Goal: Information Seeking & Learning: Learn about a topic

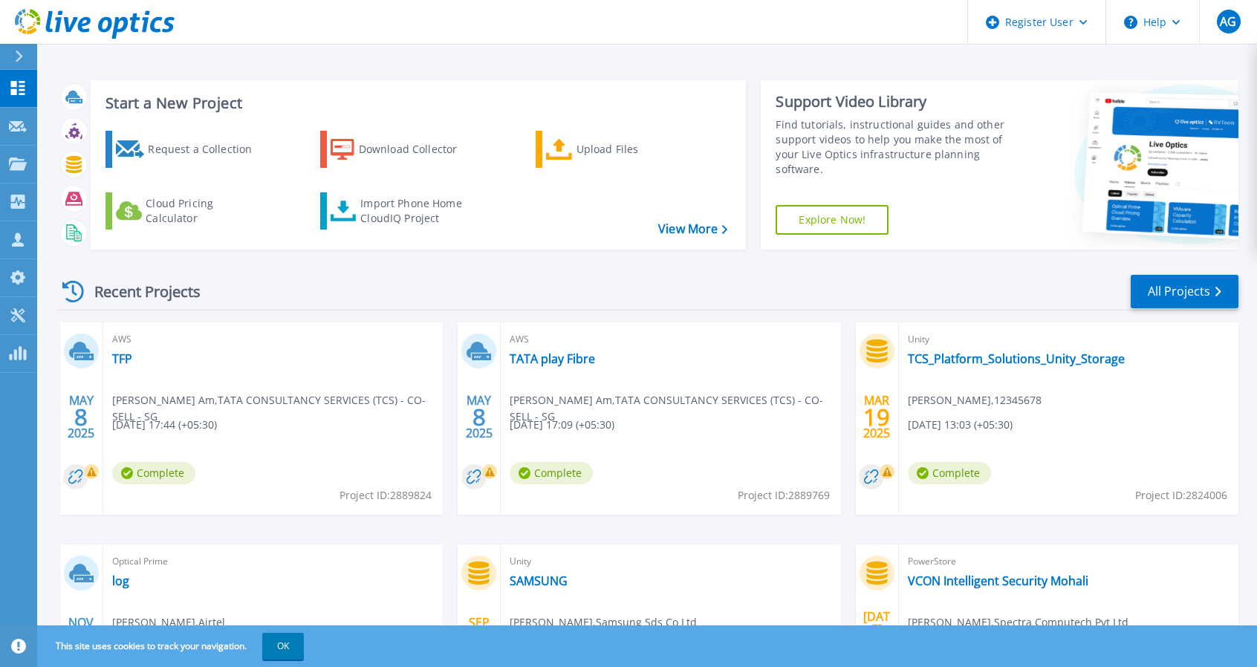
click at [13, 53] on div at bounding box center [25, 56] width 24 height 25
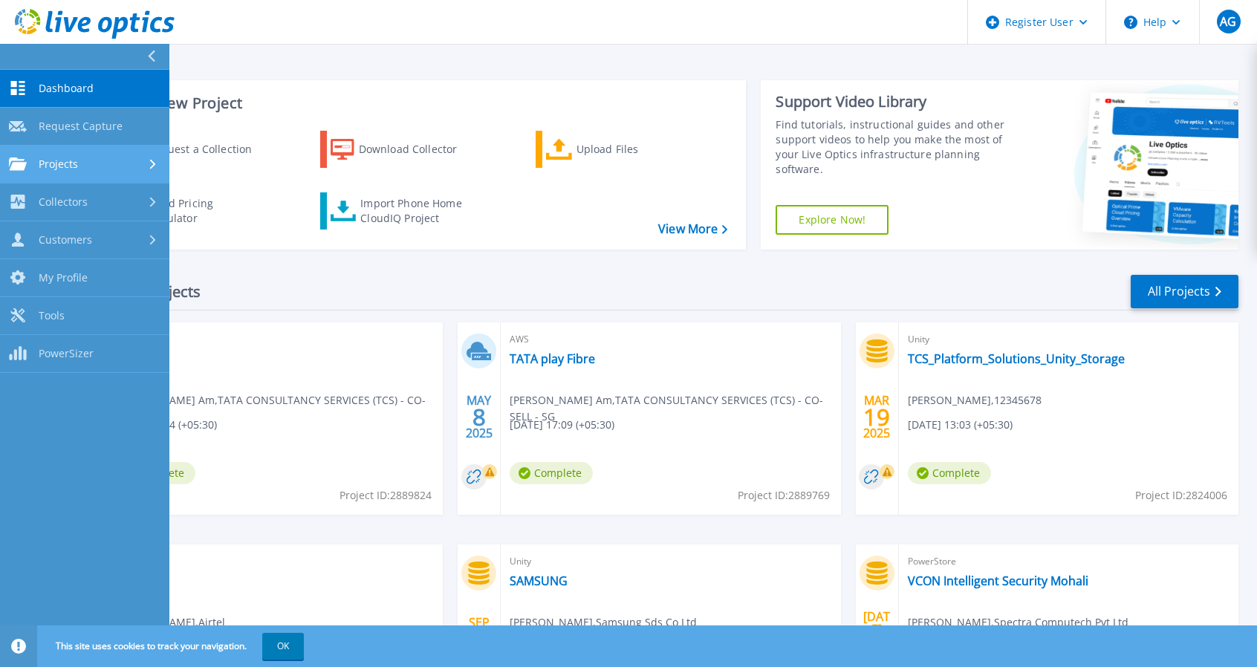
click at [108, 174] on link "Projects Projects" at bounding box center [84, 165] width 169 height 38
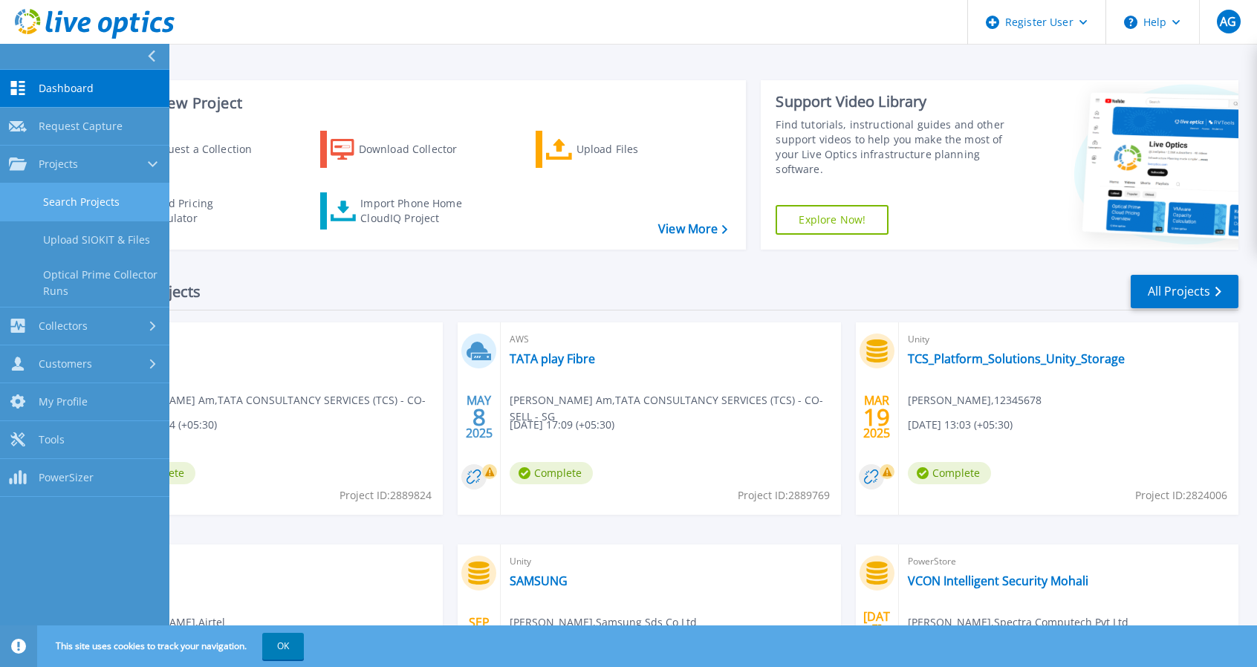
click at [136, 210] on link "Search Projects" at bounding box center [84, 202] width 169 height 38
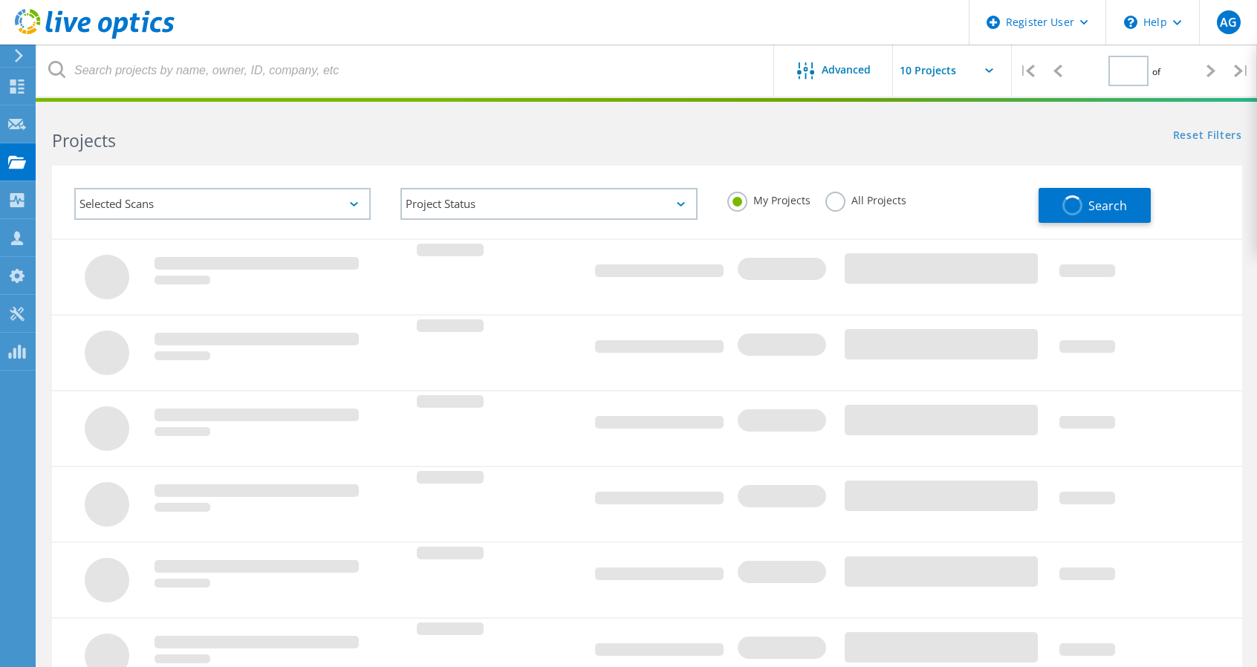
type input "1"
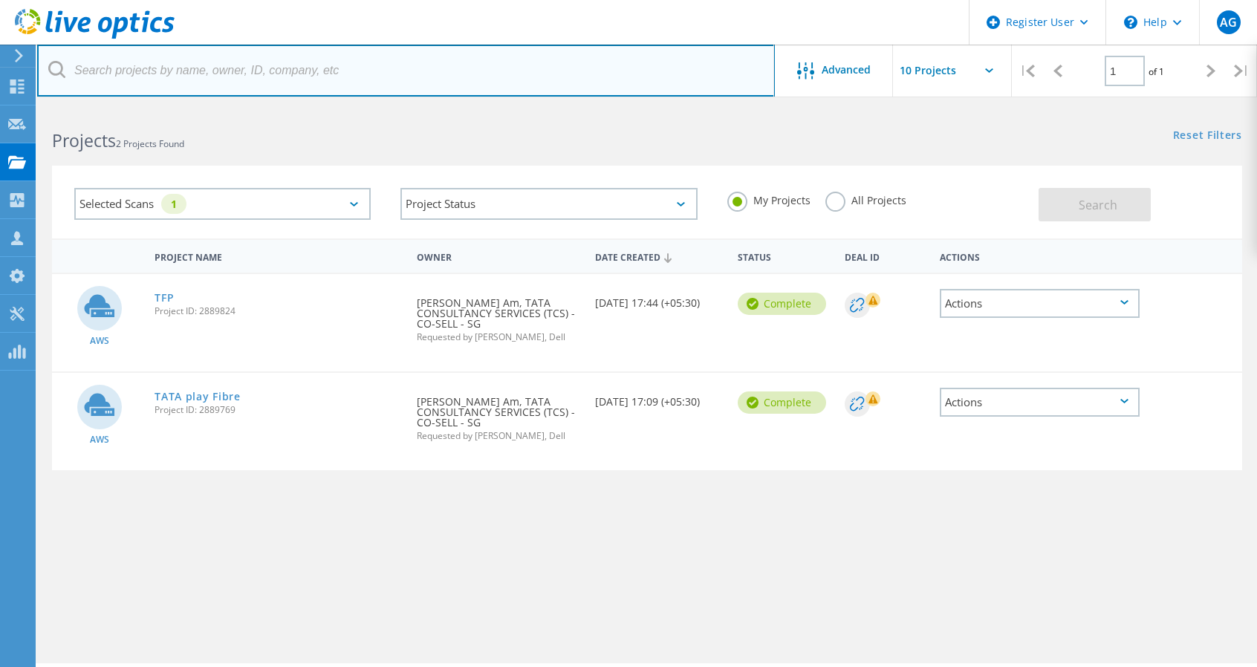
click at [228, 68] on input "text" at bounding box center [405, 71] width 737 height 52
paste input "3056214"
type input "3056214"
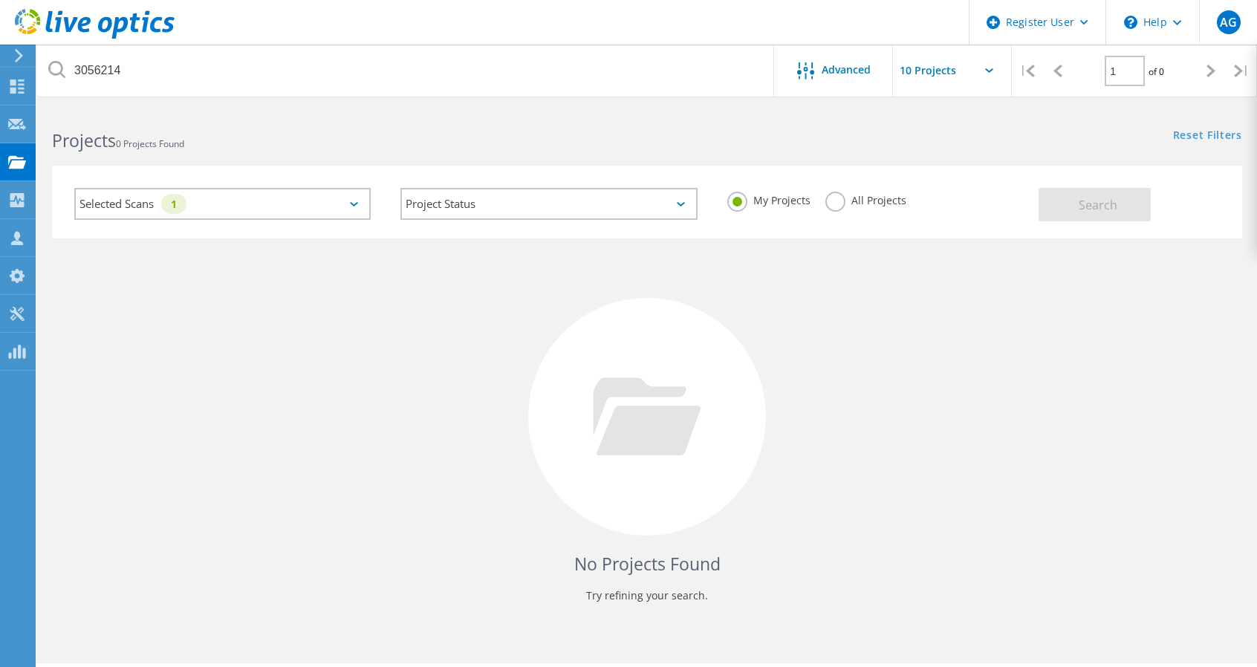
click at [832, 200] on label "All Projects" at bounding box center [865, 199] width 81 height 14
click at [0, 0] on input "All Projects" at bounding box center [0, 0] width 0 height 0
click at [1078, 199] on span "Search" at bounding box center [1097, 205] width 39 height 16
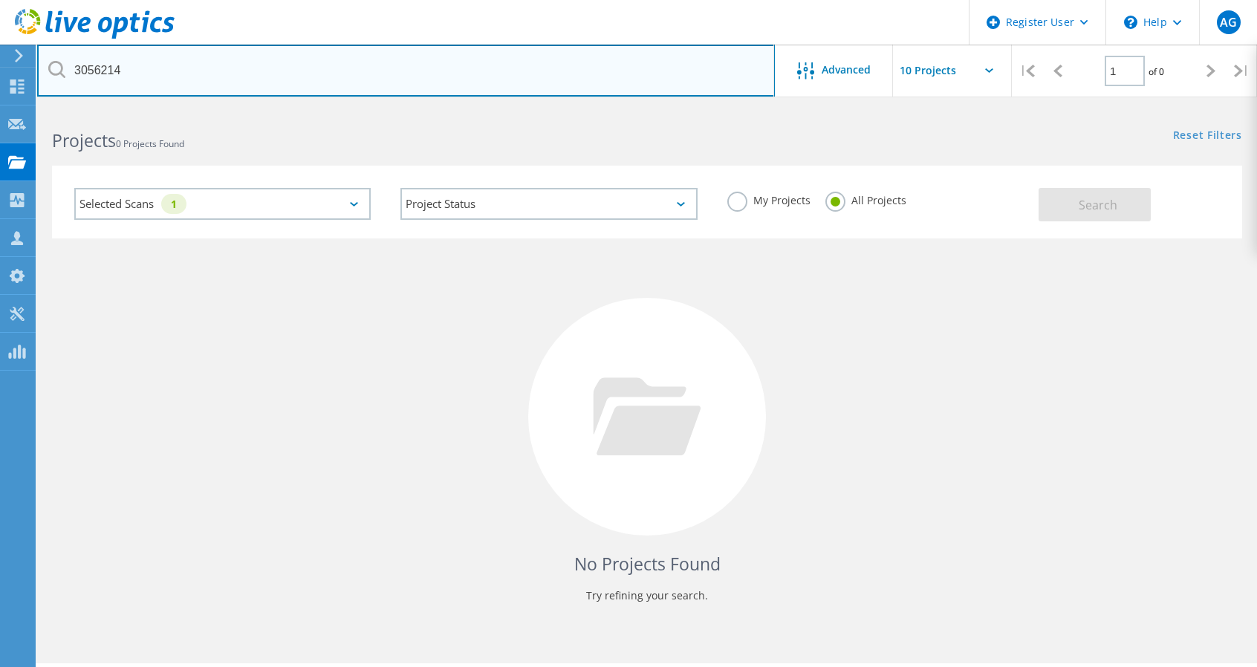
click at [627, 68] on input "3056214" at bounding box center [405, 71] width 737 height 52
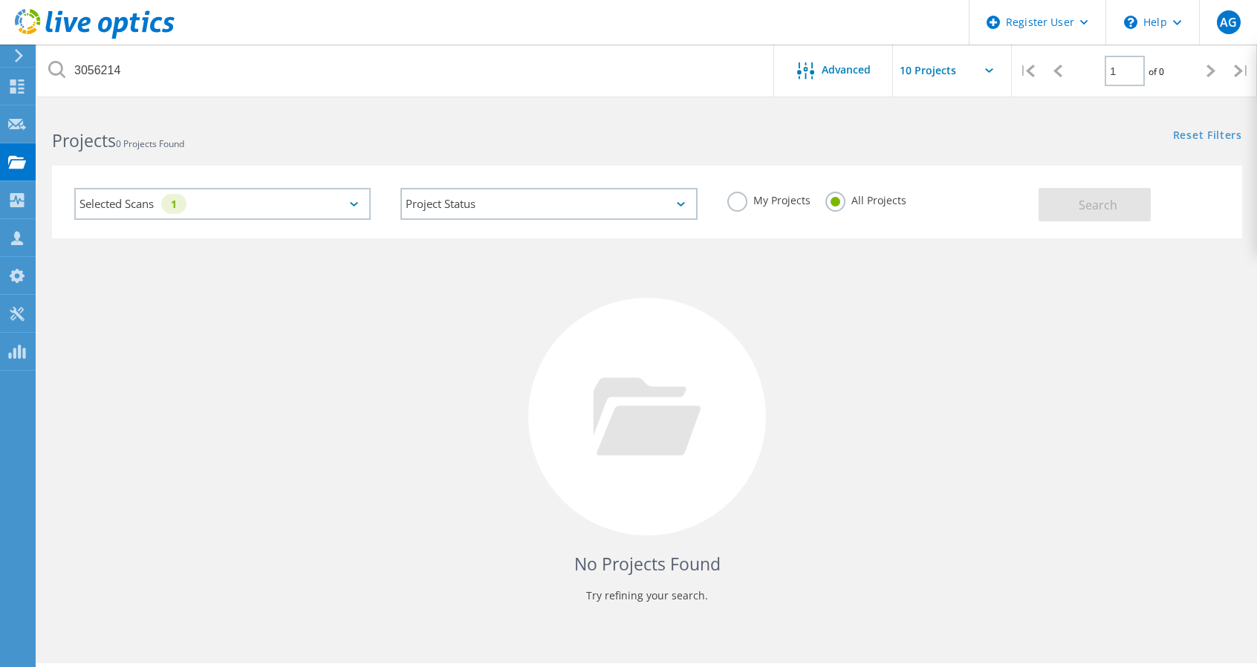
click at [359, 198] on div "Selected Scans 1" at bounding box center [222, 204] width 296 height 32
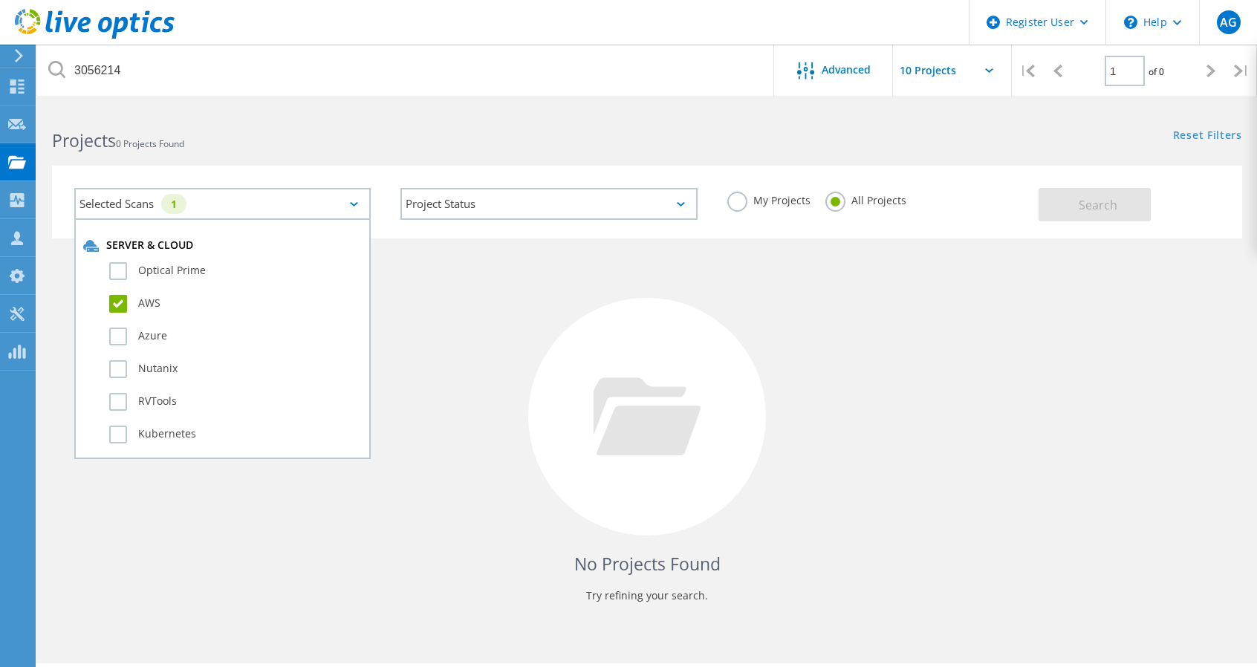
click at [171, 261] on div "Optical Prime" at bounding box center [222, 274] width 278 height 33
click at [105, 273] on div "Optical Prime" at bounding box center [222, 274] width 278 height 33
click at [114, 270] on label "Optical Prime" at bounding box center [235, 271] width 253 height 18
click at [0, 0] on input "Optical Prime" at bounding box center [0, 0] width 0 height 0
click at [1104, 214] on button "Search" at bounding box center [1094, 204] width 112 height 33
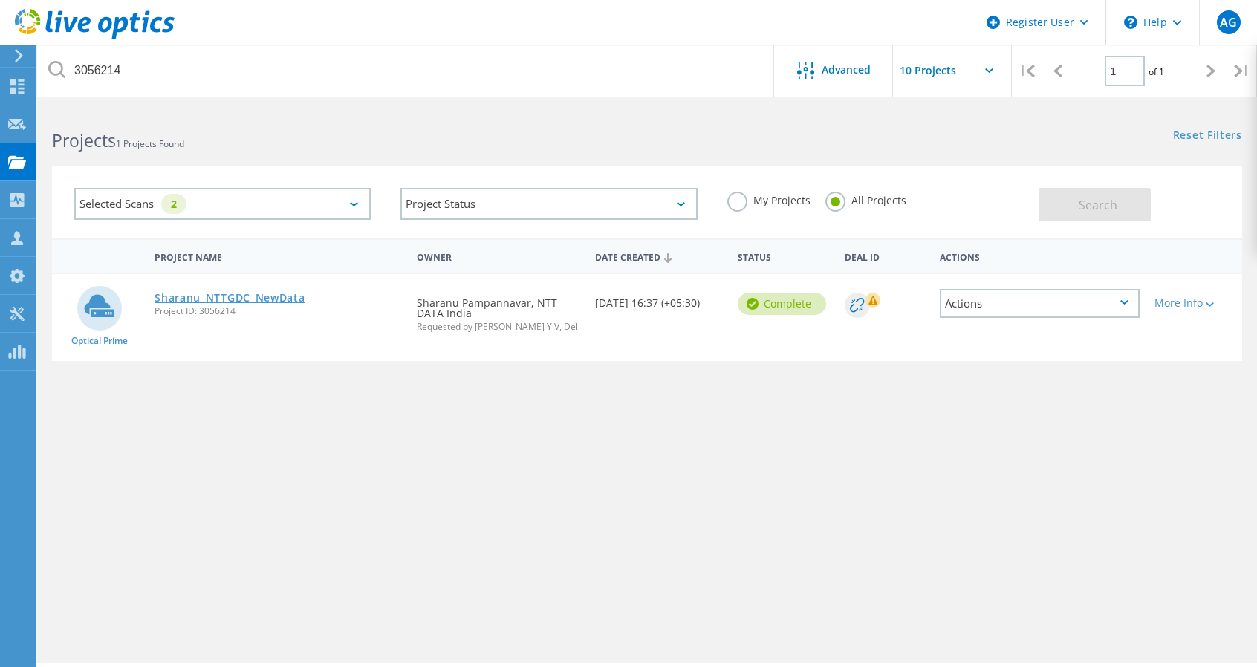
click at [197, 302] on link "Sharanu_NTTGDC_NewData" at bounding box center [229, 298] width 150 height 10
click at [189, 299] on link "Sharanu_NTTGDC_NewData" at bounding box center [229, 298] width 150 height 10
click at [186, 299] on link "Sharanu_NTTGDC_NewData" at bounding box center [229, 298] width 150 height 10
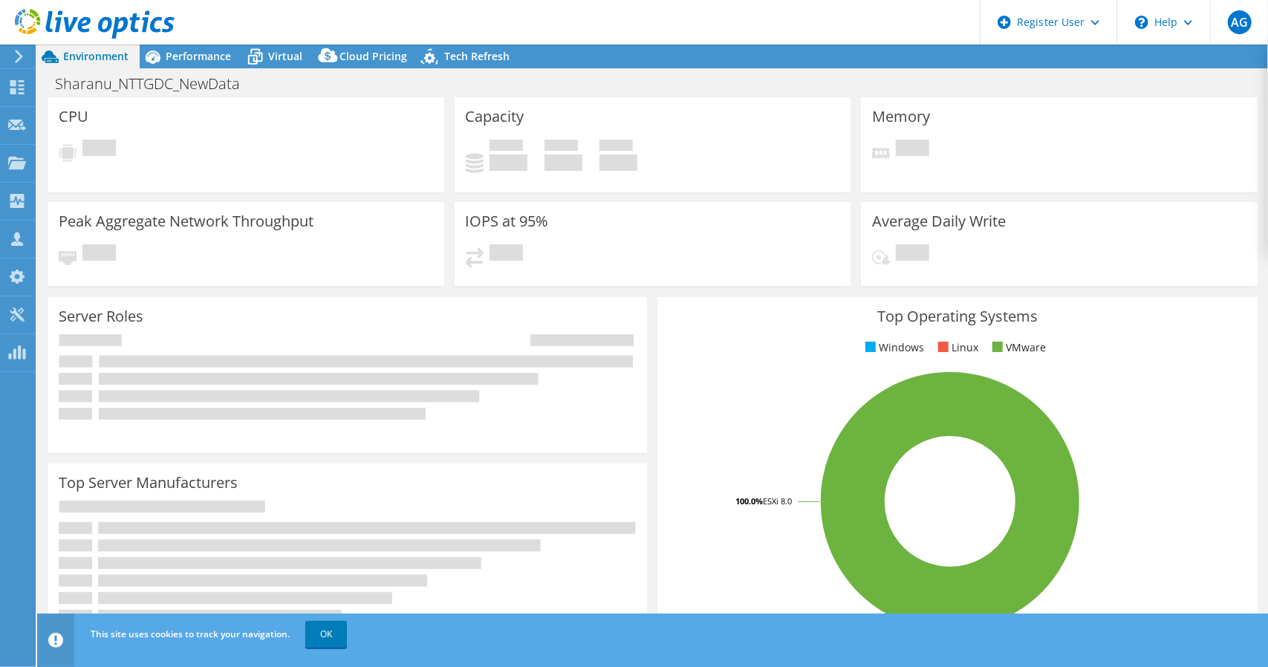
select select "USD"
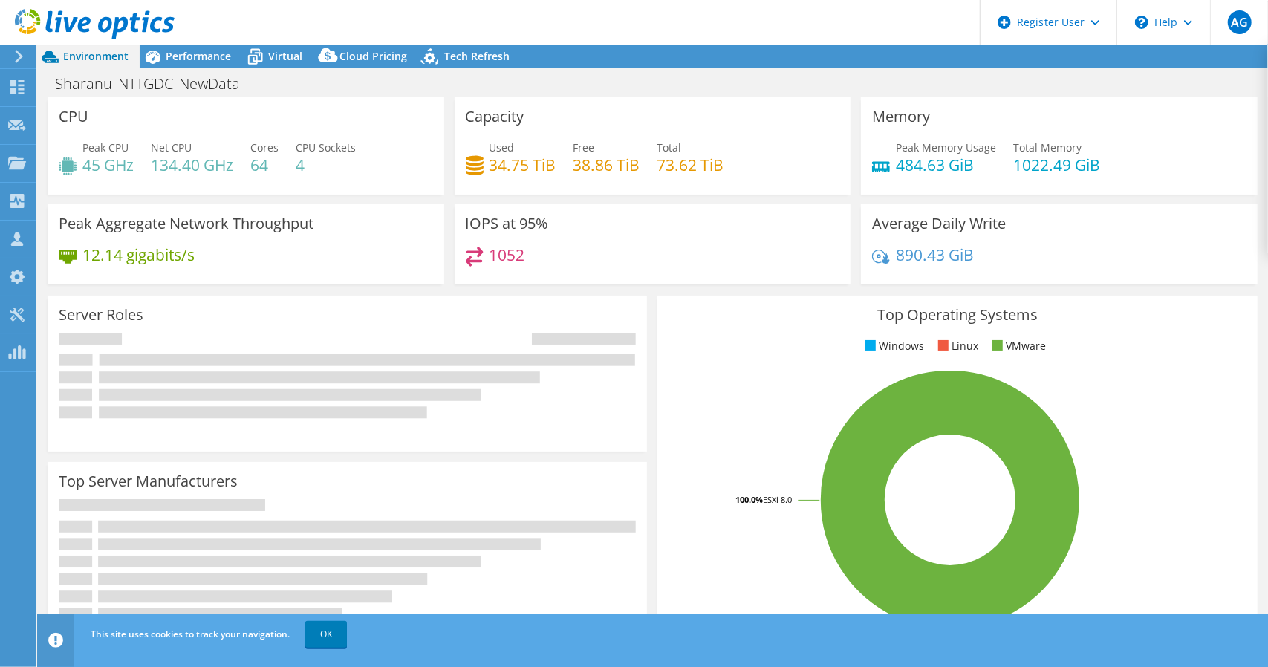
radio input "true"
radio input "false"
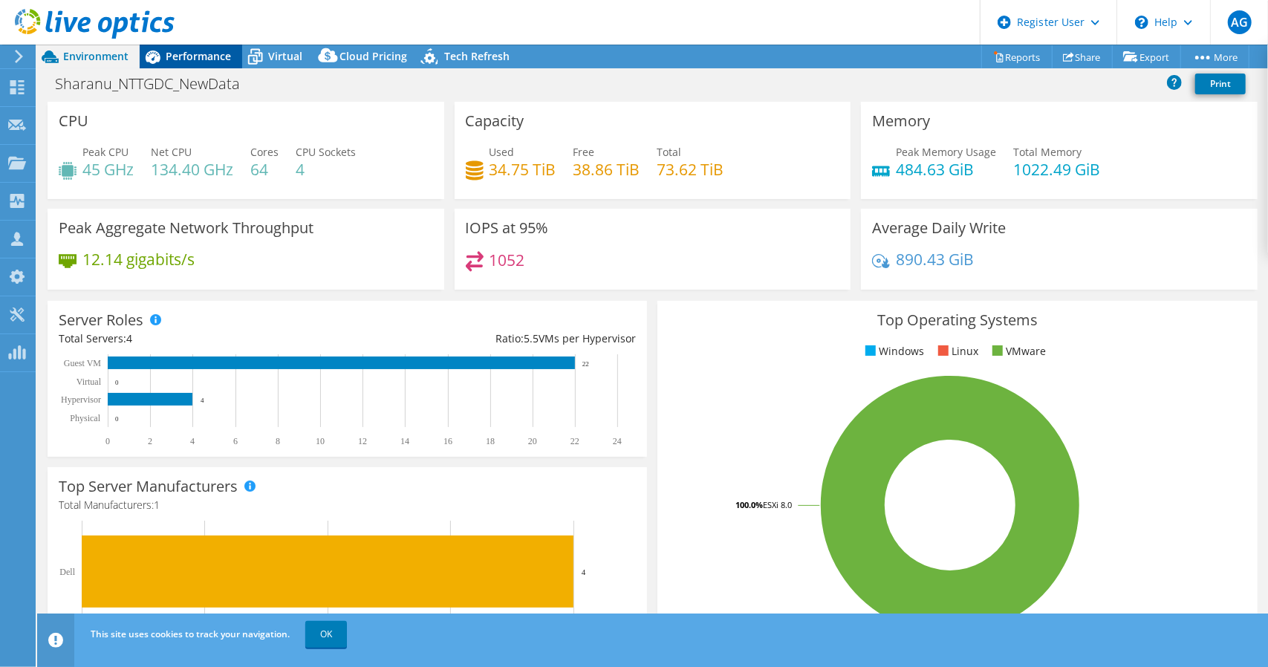
click at [180, 66] on div "Performance" at bounding box center [191, 57] width 102 height 24
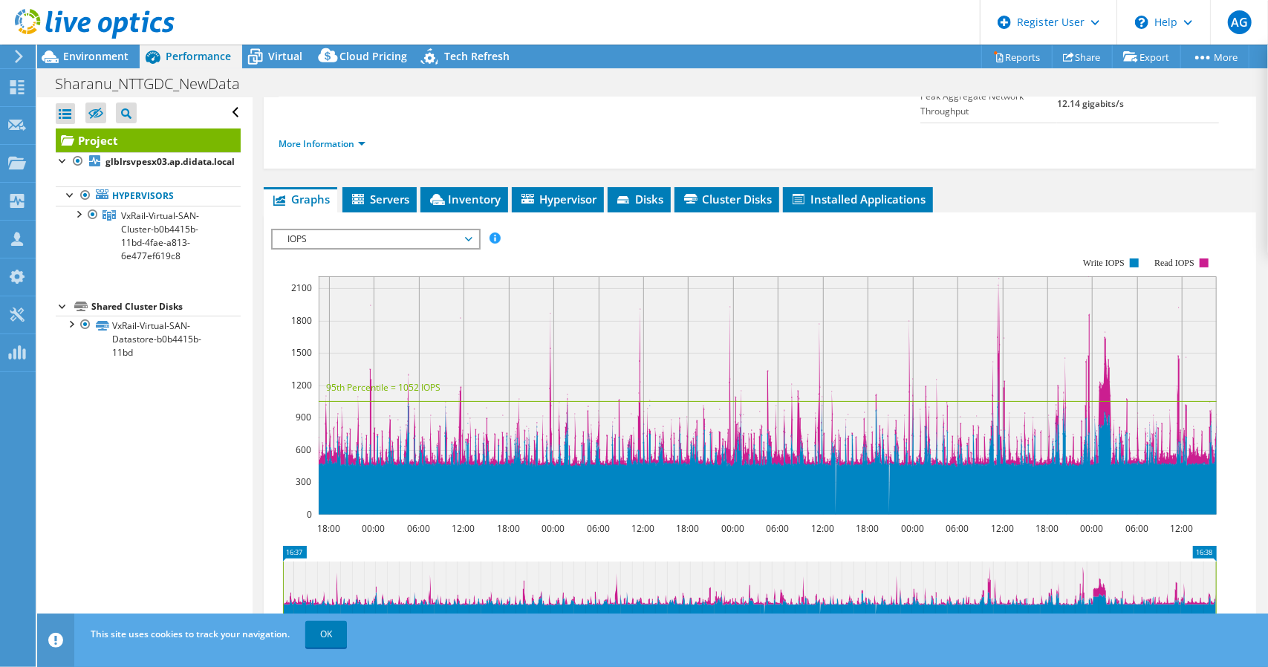
scroll to position [213, 0]
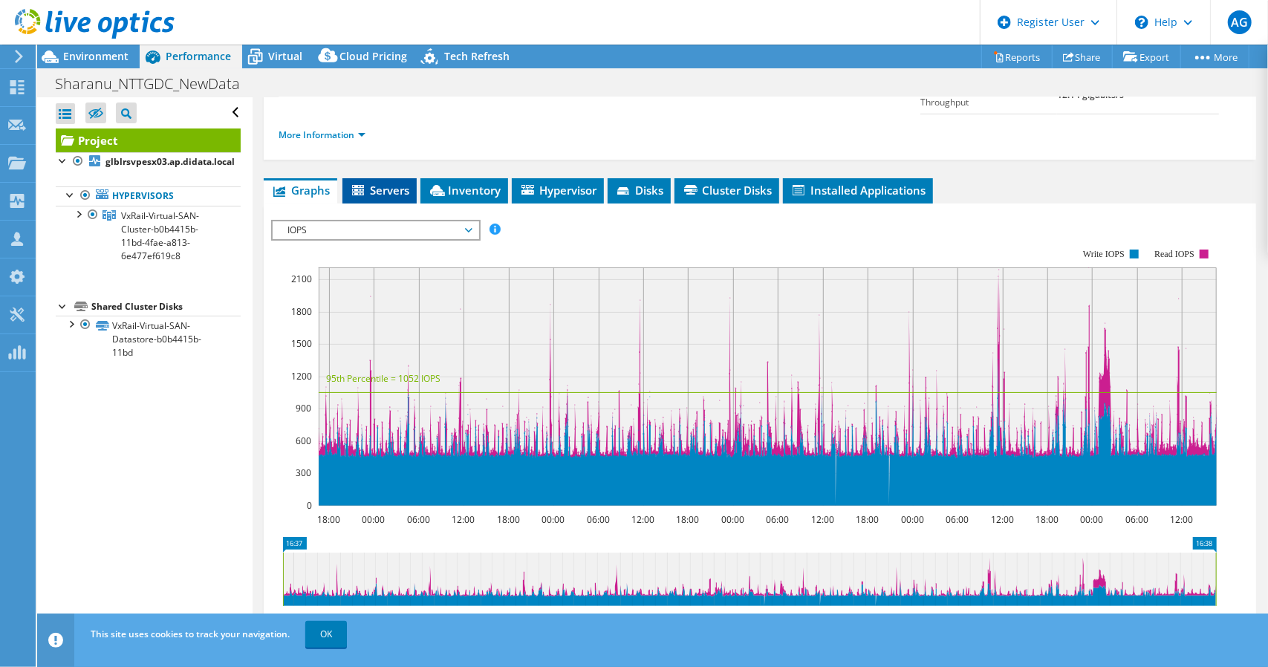
click at [387, 183] on span "Servers" at bounding box center [379, 190] width 59 height 15
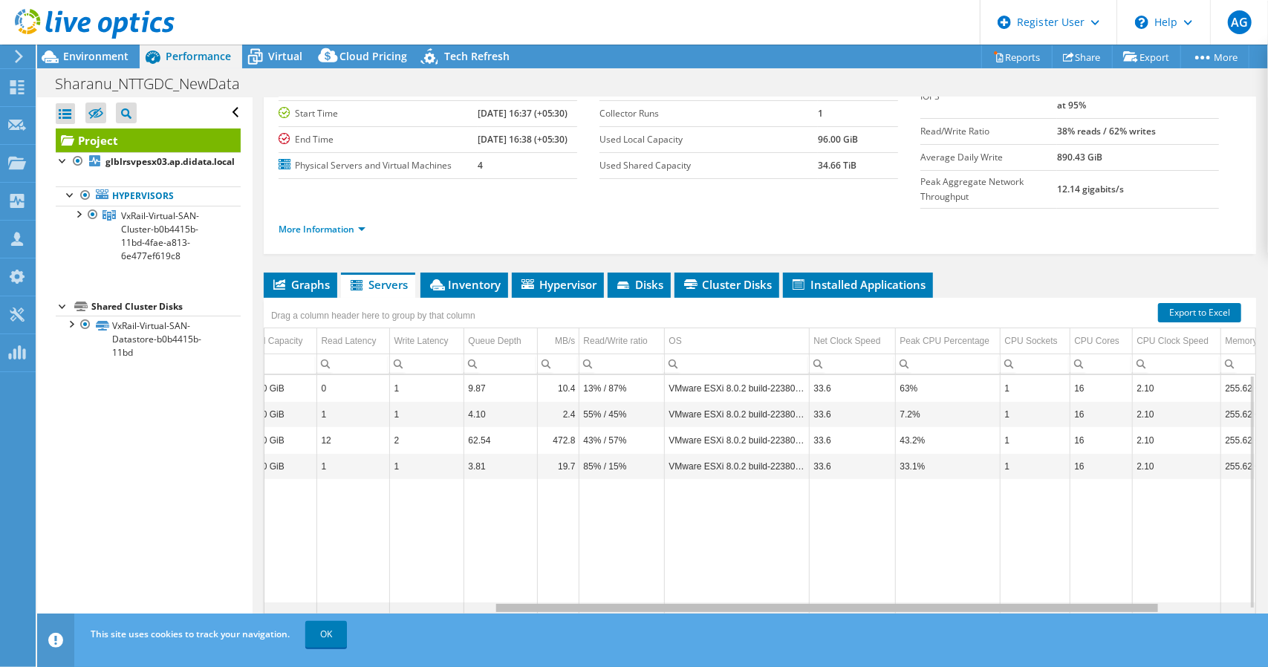
scroll to position [0, 341]
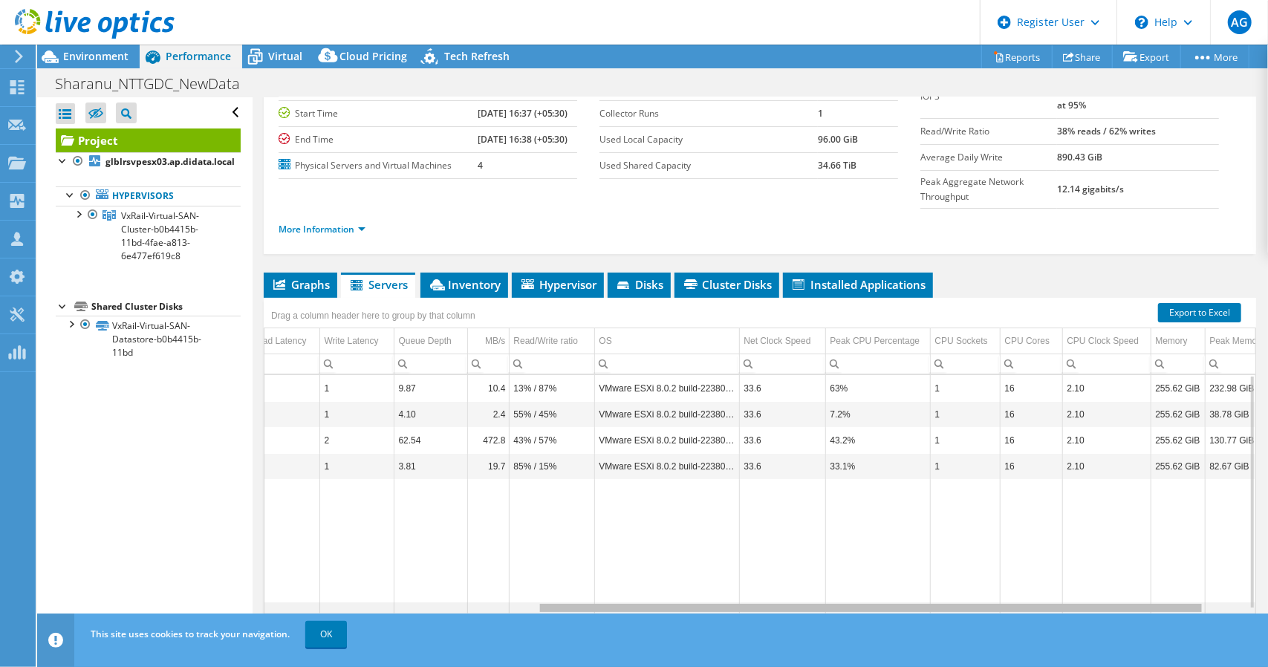
drag, startPoint x: 896, startPoint y: 576, endPoint x: 1202, endPoint y: 567, distance: 306.8
click at [1202, 567] on body "AG Dell User [PERSON_NAME] [EMAIL_ADDRESS][DOMAIN_NAME] Dell My Profile Log Out…" at bounding box center [634, 333] width 1268 height 667
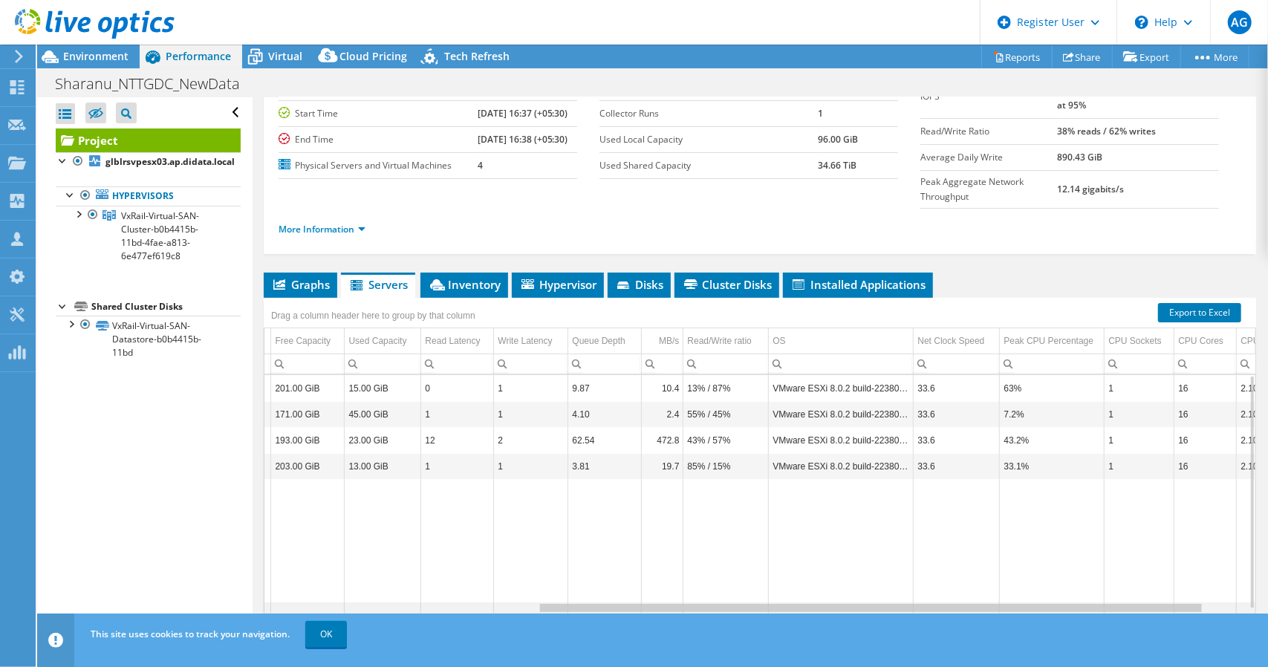
click at [501, 602] on div "Data grid" at bounding box center [759, 607] width 991 height 11
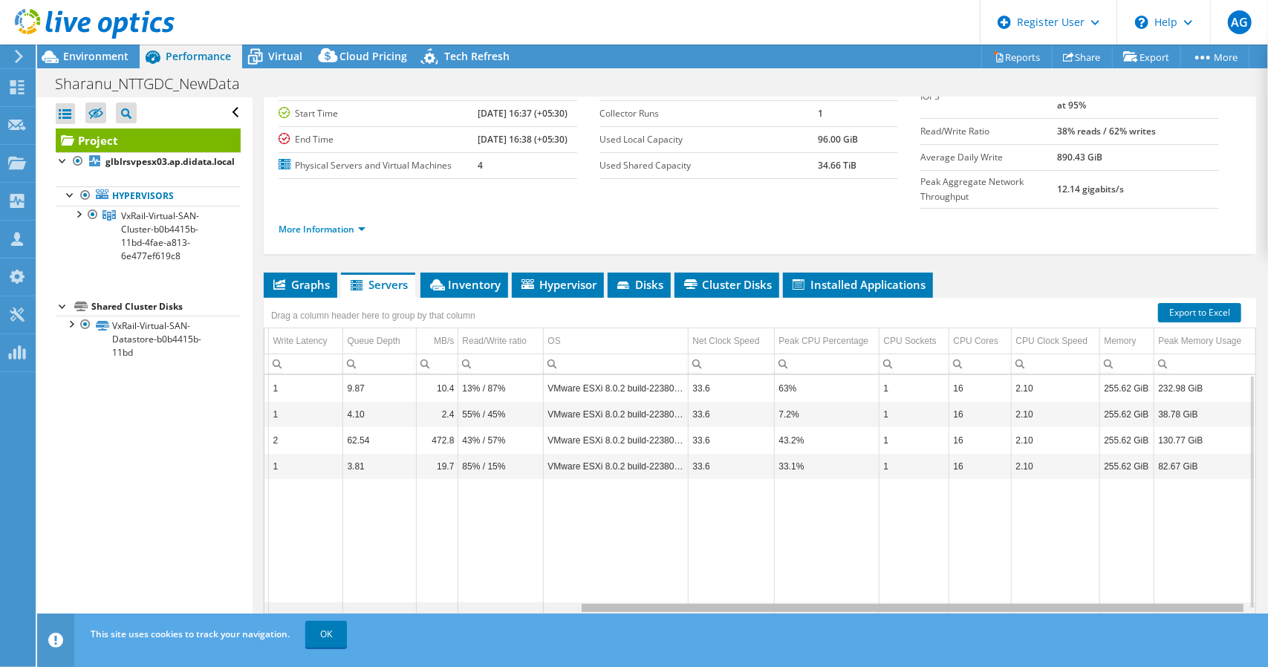
drag, startPoint x: 501, startPoint y: 573, endPoint x: 936, endPoint y: 567, distance: 435.2
click at [936, 567] on body "AG Dell User [PERSON_NAME] [EMAIL_ADDRESS][DOMAIN_NAME] Dell My Profile Log Out…" at bounding box center [634, 333] width 1268 height 667
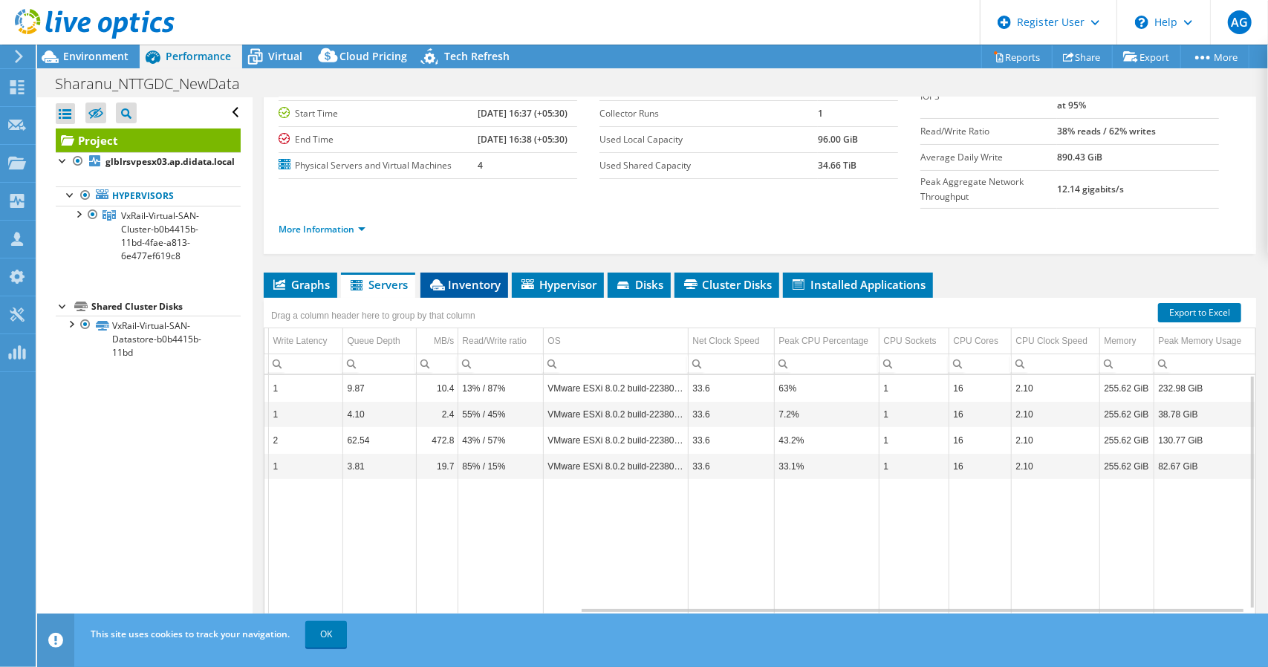
click at [483, 273] on li "Inventory" at bounding box center [464, 285] width 88 height 25
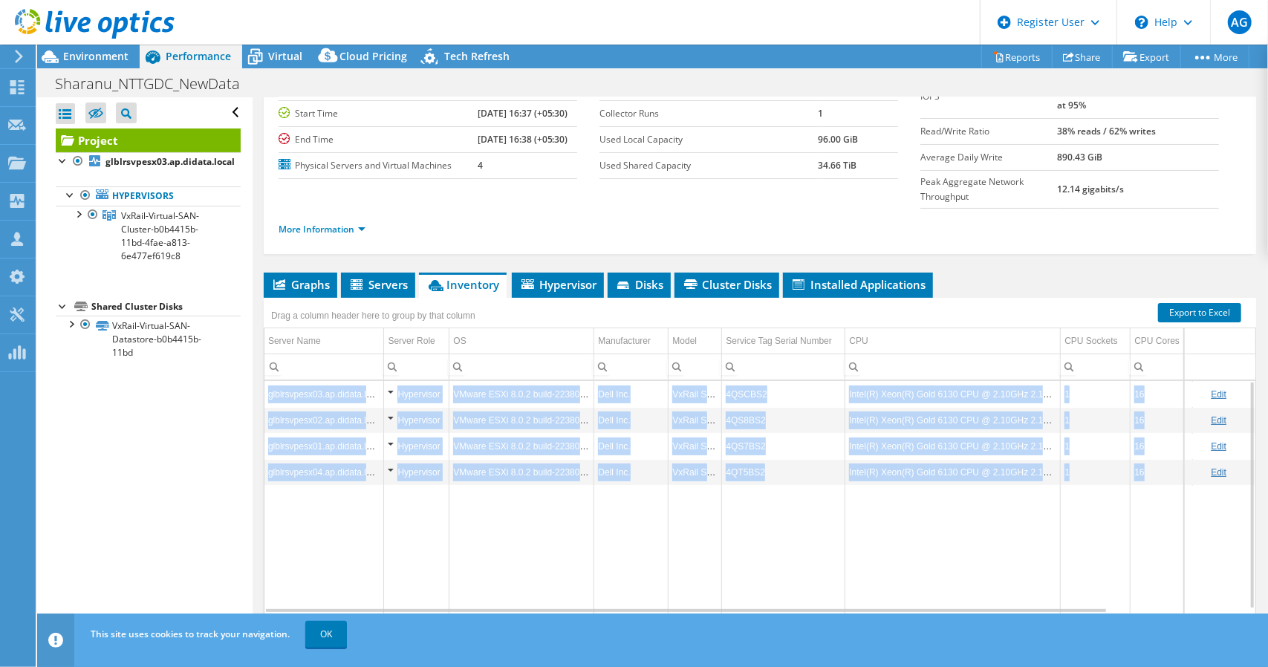
drag, startPoint x: 743, startPoint y: 573, endPoint x: 853, endPoint y: 587, distance: 111.6
click at [853, 587] on div "Graphs Servers Inventory Hypervisor Disks Cluster Disks Installed Applications …" at bounding box center [760, 458] width 992 height 371
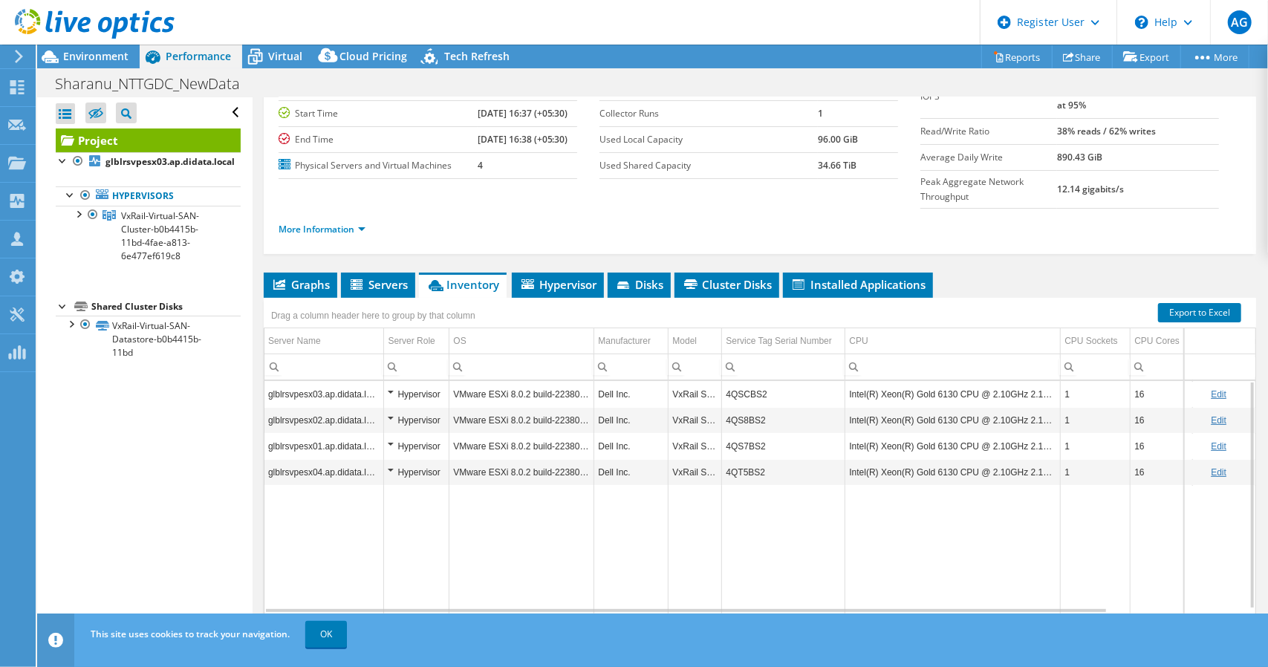
click at [930, 551] on td "Data grid" at bounding box center [952, 549] width 215 height 129
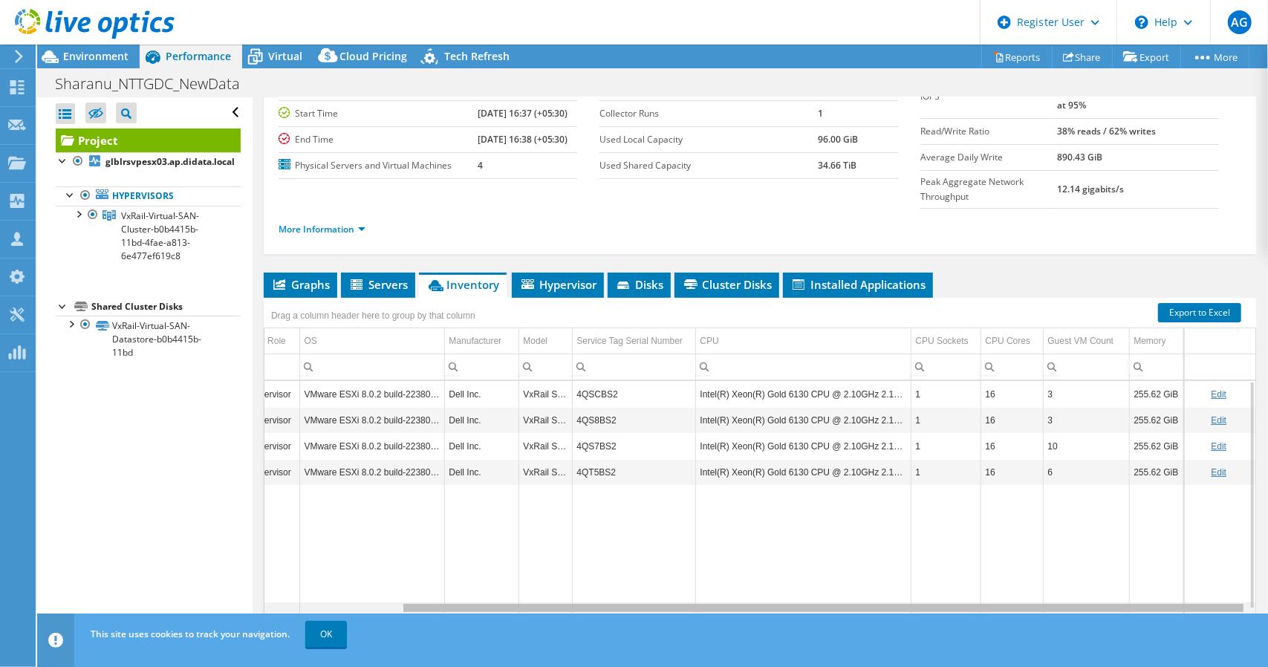
drag, startPoint x: 1008, startPoint y: 574, endPoint x: 1190, endPoint y: 581, distance: 182.1
click at [1190, 581] on body "AG Dell User [PERSON_NAME] [EMAIL_ADDRESS][DOMAIN_NAME] Dell My Profile Log Out…" at bounding box center [634, 333] width 1268 height 667
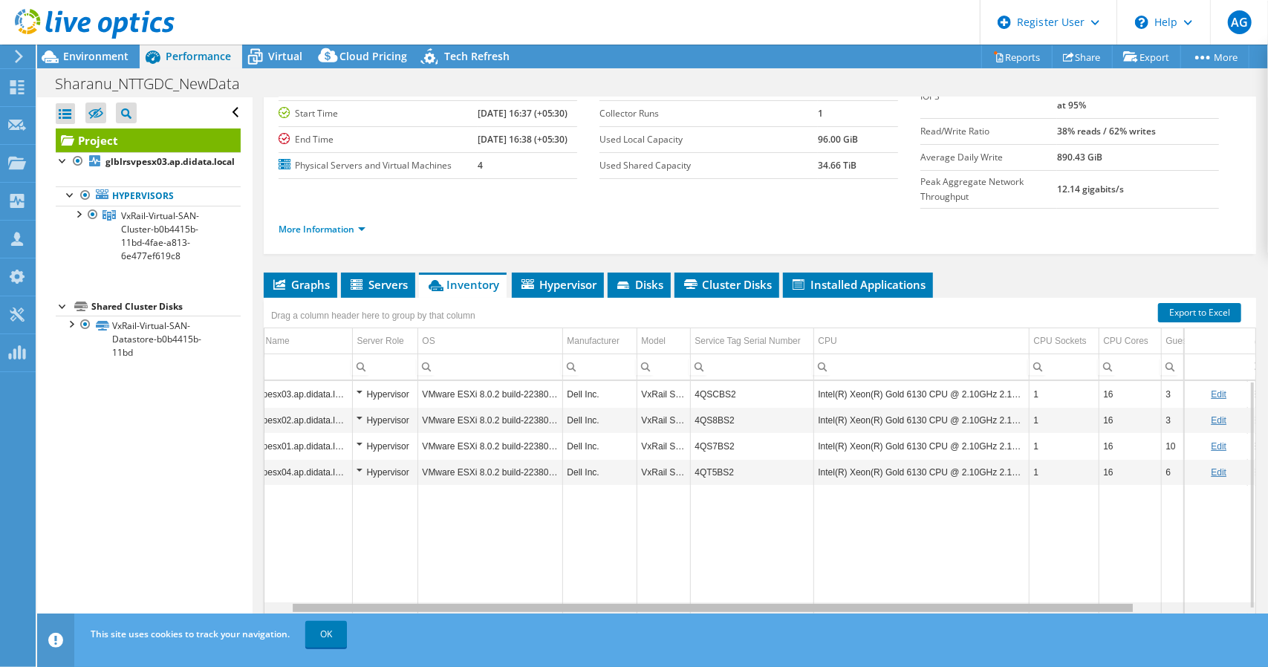
click at [391, 602] on div "Data grid" at bounding box center [759, 607] width 991 height 11
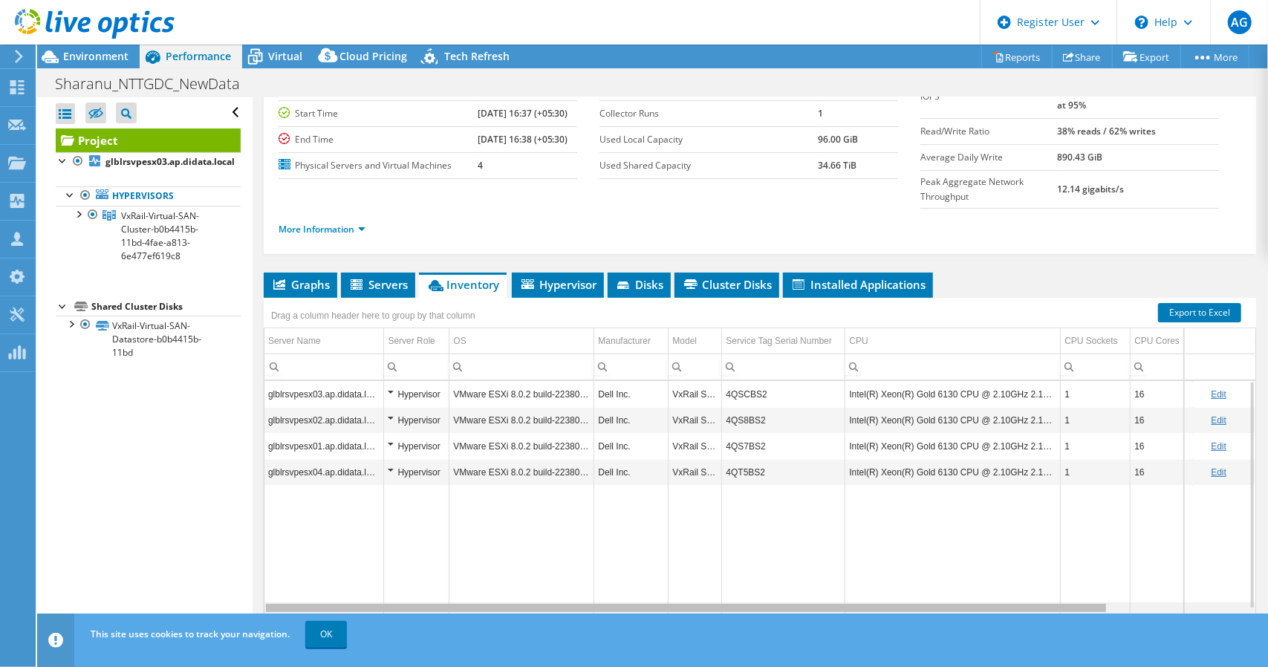
drag, startPoint x: 391, startPoint y: 574, endPoint x: 310, endPoint y: 577, distance: 80.3
click at [310, 577] on body "AG Dell User [PERSON_NAME] [EMAIL_ADDRESS][DOMAIN_NAME] Dell My Profile Log Out…" at bounding box center [634, 333] width 1268 height 667
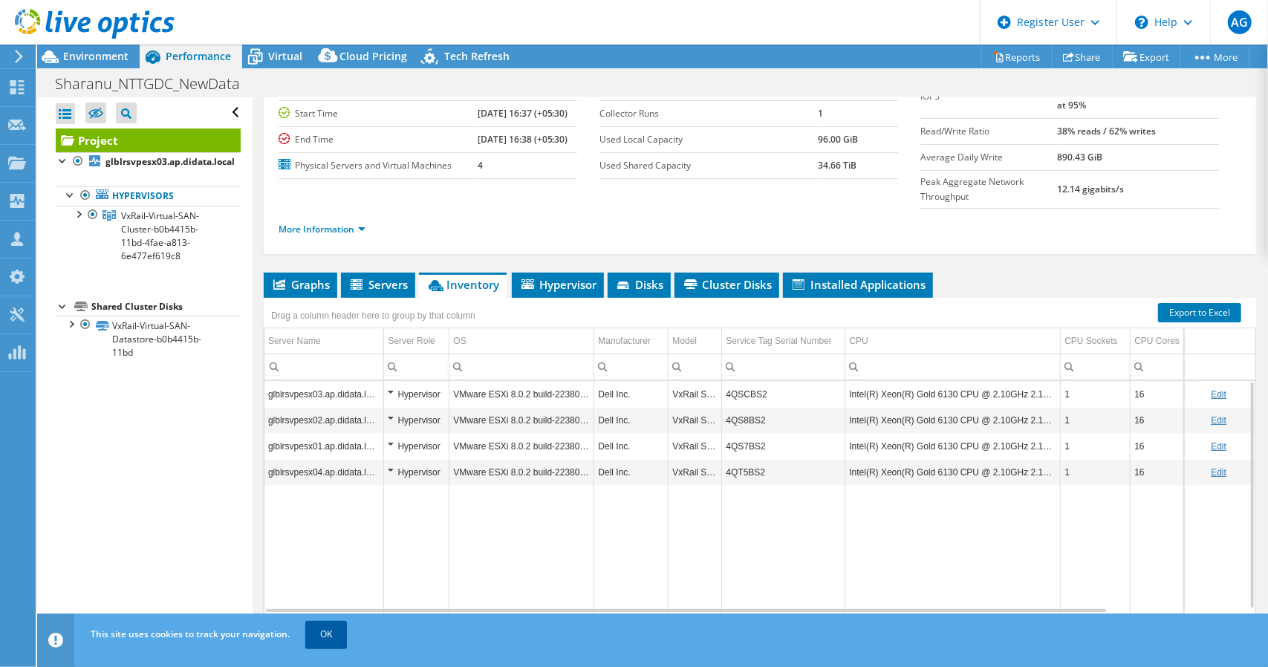
click at [337, 629] on link "OK" at bounding box center [326, 634] width 42 height 27
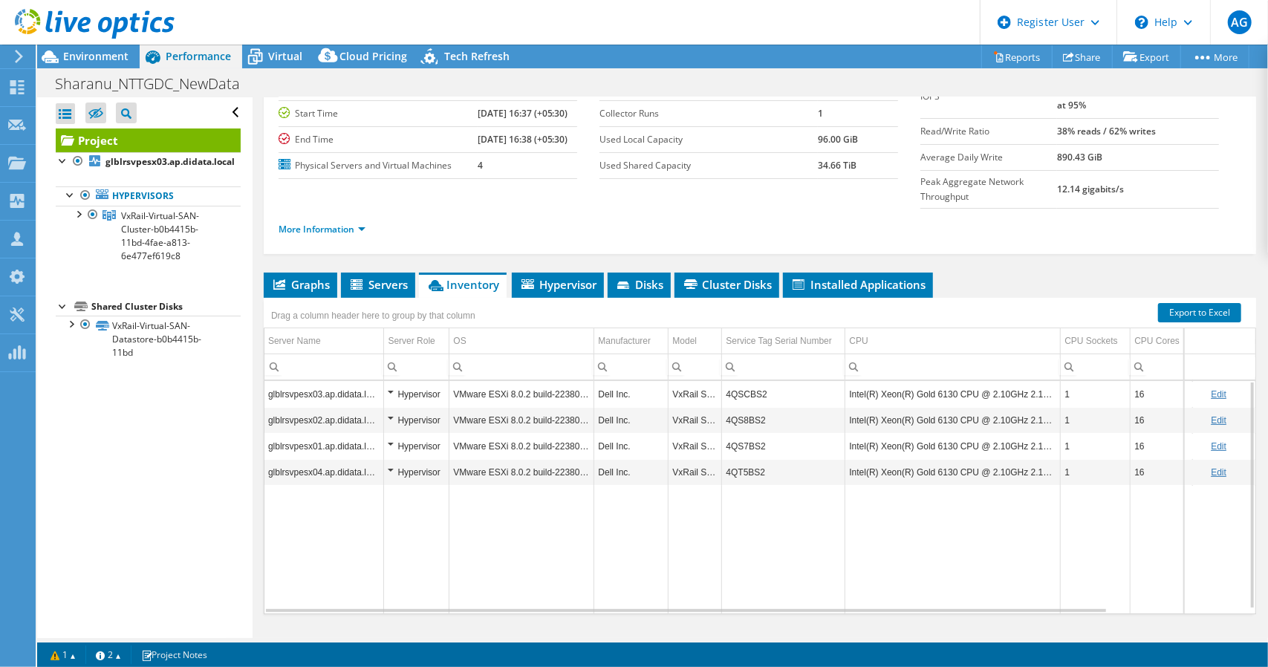
click at [337, 629] on div "Project Details Prepared for: Sharanu Pampannavar, [EMAIL_ADDRESS][DOMAIN_NAME]…" at bounding box center [760, 323] width 1014 height 691
